Goal: Information Seeking & Learning: Learn about a topic

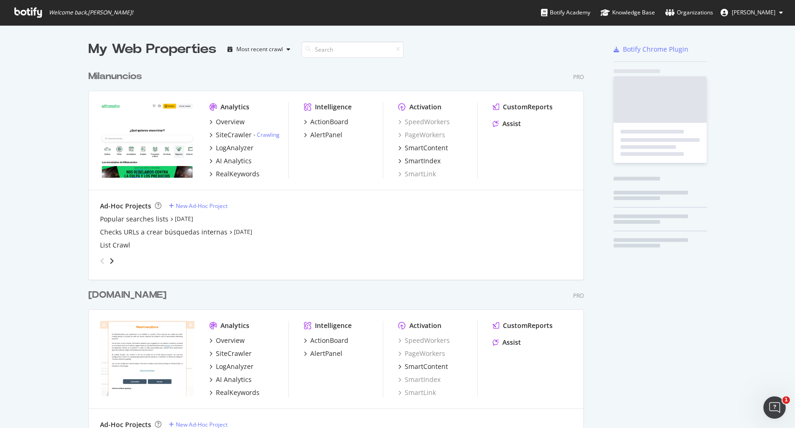
scroll to position [2719, 496]
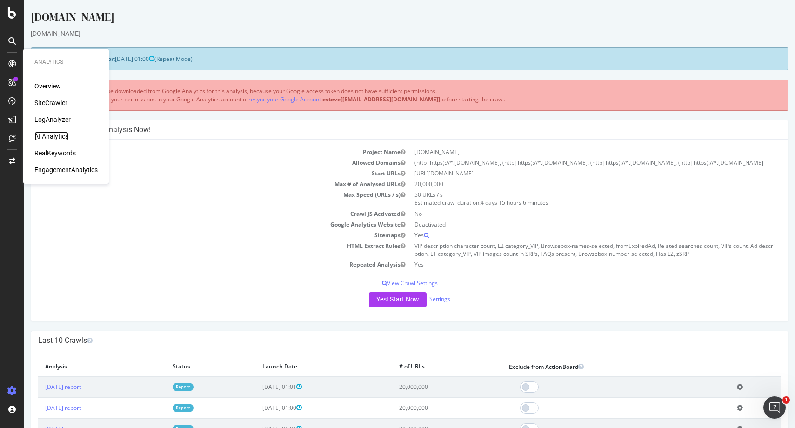
click at [48, 134] on div "AI Analytics" at bounding box center [51, 136] width 34 height 9
click at [49, 118] on div "LogAnalyzer" at bounding box center [52, 119] width 36 height 9
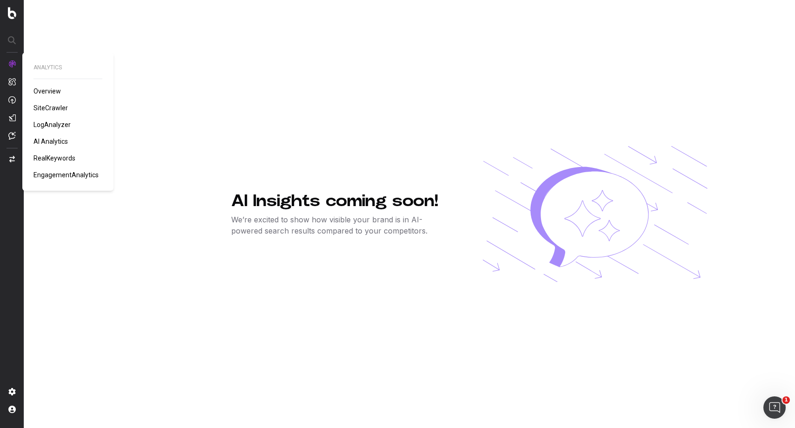
click at [56, 124] on span "LogAnalyzer" at bounding box center [51, 124] width 37 height 7
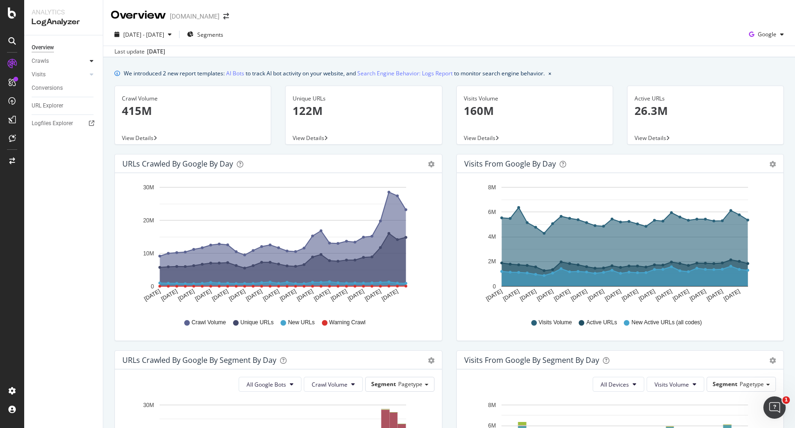
click at [93, 65] on div at bounding box center [91, 60] width 9 height 9
click at [58, 109] on div "HTTP Codes" at bounding box center [52, 112] width 32 height 10
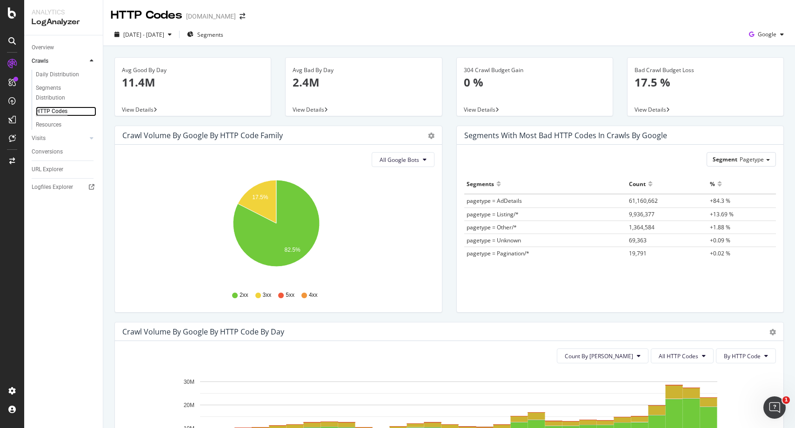
scroll to position [260, 0]
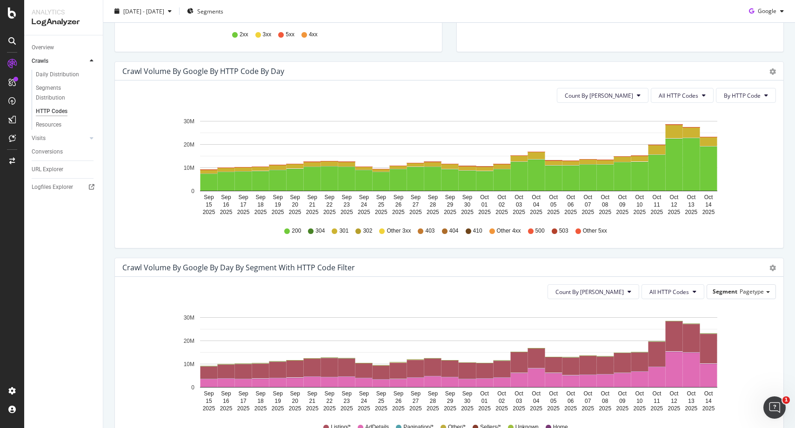
click at [677, 83] on div "Count By Day All HTTP Codes By HTTP Code Hold CMD (⌘) while clicking to filter …" at bounding box center [449, 163] width 668 height 167
click at [676, 95] on span "All HTTP Codes" at bounding box center [679, 96] width 40 height 8
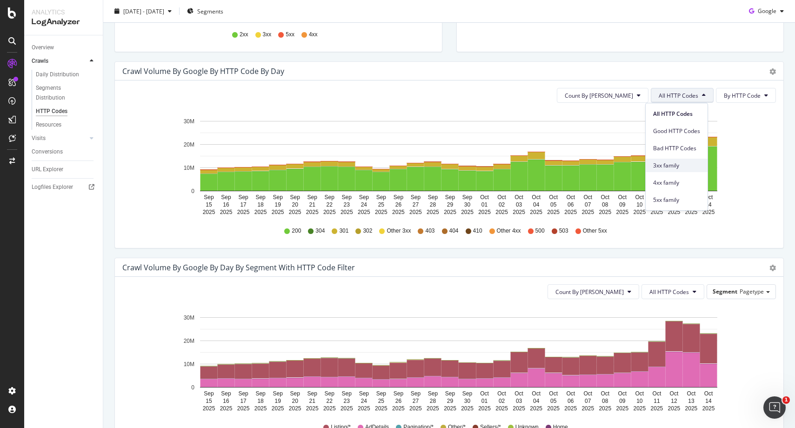
click at [673, 166] on span "3xx family" at bounding box center [676, 165] width 47 height 8
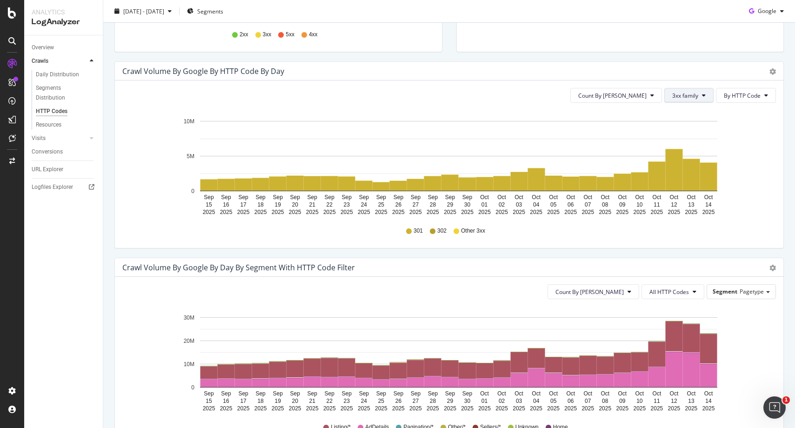
click at [679, 100] on button "3xx family" at bounding box center [688, 95] width 49 height 15
click at [678, 177] on div "4xx family" at bounding box center [689, 182] width 62 height 13
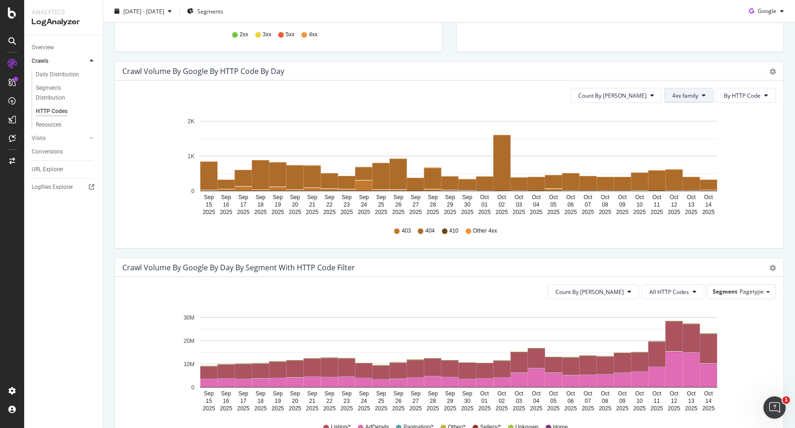
click at [687, 101] on button "4xx family" at bounding box center [688, 95] width 49 height 15
click at [691, 200] on span "5xx family" at bounding box center [689, 200] width 47 height 8
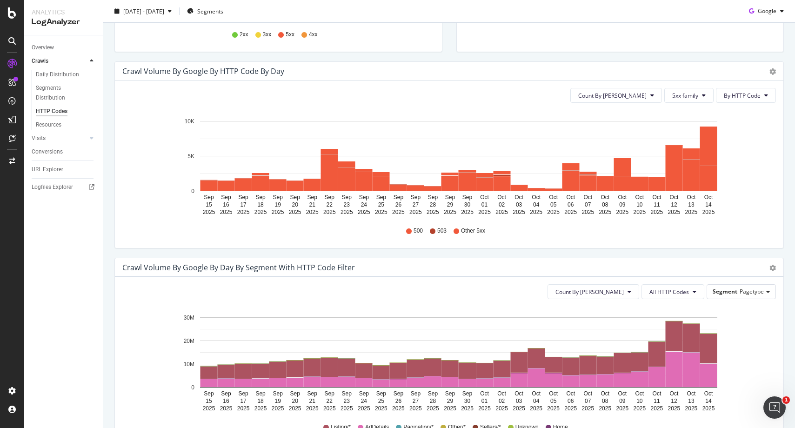
scroll to position [0, 0]
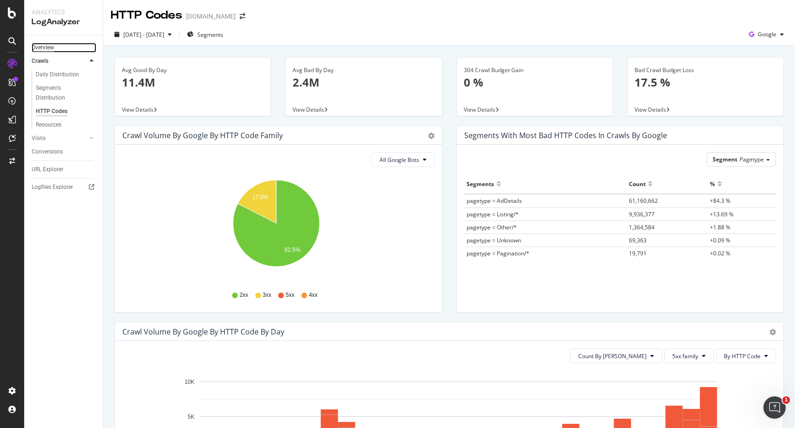
click at [47, 43] on div "Overview" at bounding box center [43, 48] width 22 height 10
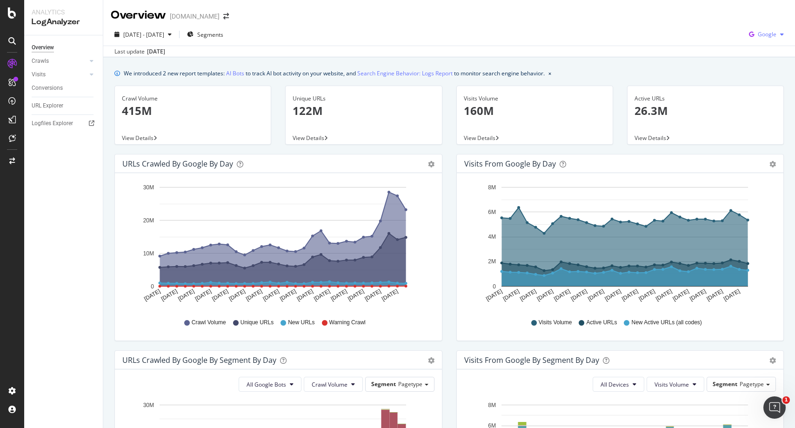
click at [768, 33] on span "Google" at bounding box center [767, 34] width 19 height 8
click at [752, 88] on span "OpenAI" at bounding box center [766, 87] width 34 height 8
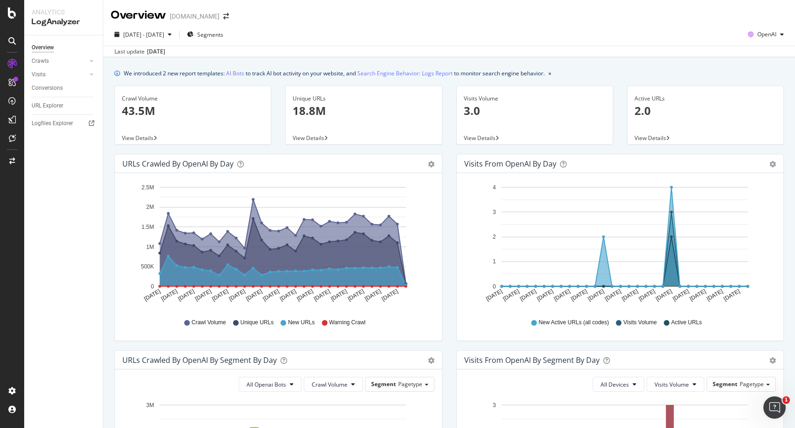
click at [461, 38] on div "2025 Sep. 15th - Oct. 14th Segments OpenAI" at bounding box center [449, 36] width 692 height 19
